Goal: Task Accomplishment & Management: Use online tool/utility

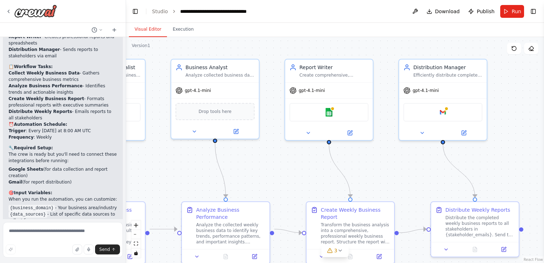
scroll to position [698, 0]
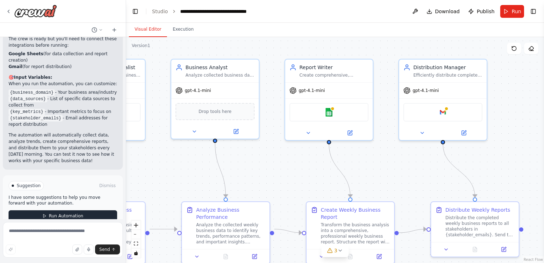
click at [81, 210] on button "Run Automation" at bounding box center [63, 215] width 109 height 11
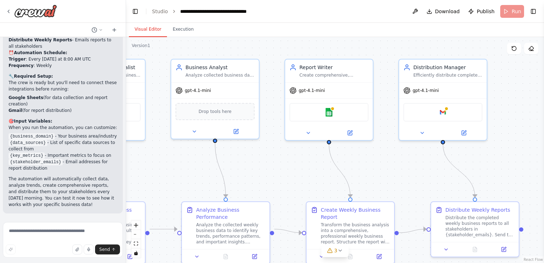
scroll to position [641, 0]
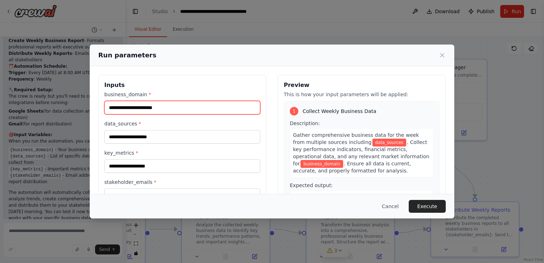
click at [171, 110] on input "business_domain *" at bounding box center [182, 108] width 156 height 14
type input "**********"
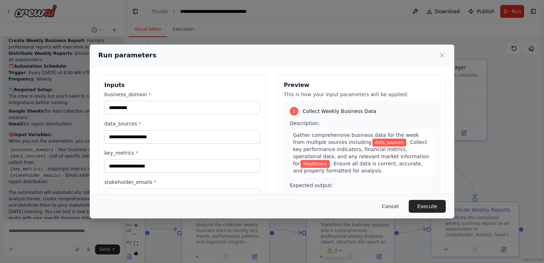
click at [395, 208] on button "Cancel" at bounding box center [390, 206] width 28 height 13
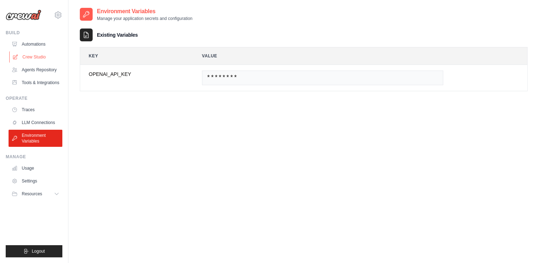
click at [35, 54] on link "Crew Studio" at bounding box center [36, 56] width 54 height 11
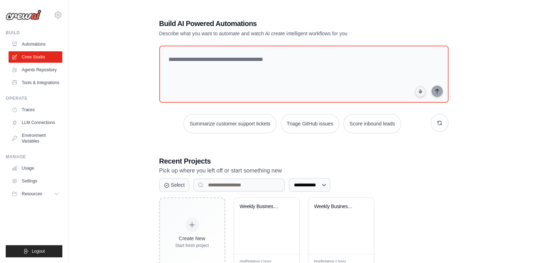
scroll to position [24, 0]
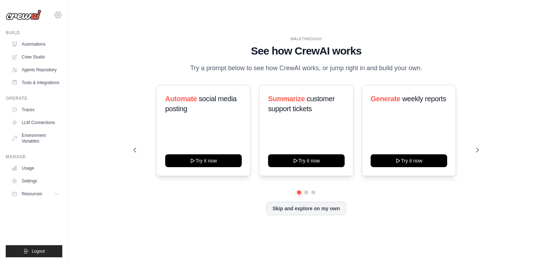
click at [57, 12] on icon at bounding box center [58, 15] width 9 height 9
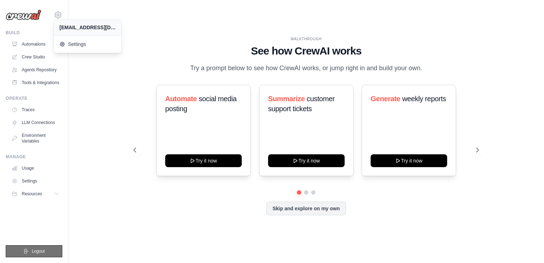
click at [26, 251] on icon "submit" at bounding box center [27, 251] width 4 height 4
click at [38, 253] on span "Logout" at bounding box center [38, 251] width 13 height 6
click at [41, 249] on span "Logout" at bounding box center [38, 251] width 13 height 6
